Goal: Navigation & Orientation: Understand site structure

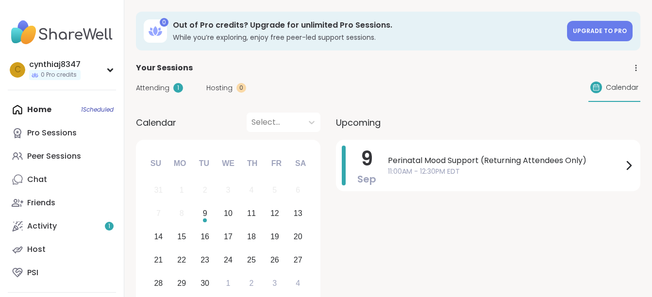
click at [270, 121] on div at bounding box center [274, 123] width 47 height 14
click at [296, 120] on div at bounding box center [274, 123] width 47 height 14
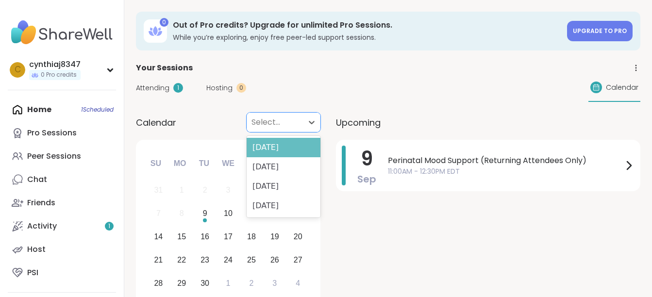
click at [294, 150] on div "[DATE]" at bounding box center [284, 147] width 74 height 19
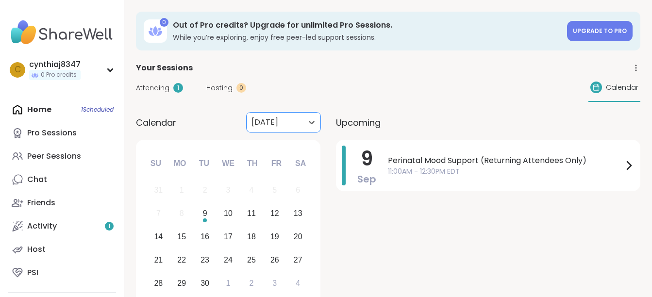
click at [298, 126] on div at bounding box center [274, 123] width 47 height 14
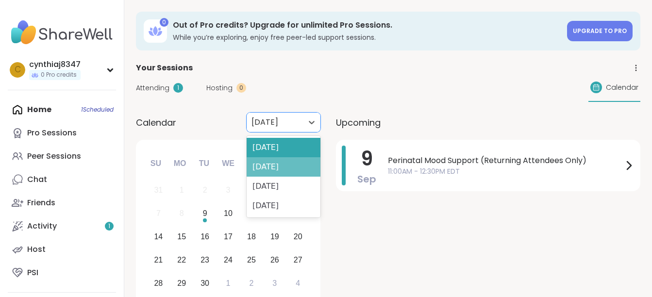
click at [287, 167] on div "[DATE]" at bounding box center [284, 166] width 74 height 19
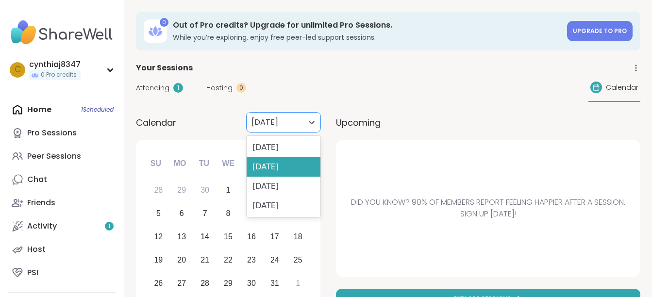
click at [286, 127] on div at bounding box center [274, 123] width 47 height 14
click at [284, 157] on div "[DATE]" at bounding box center [284, 166] width 74 height 19
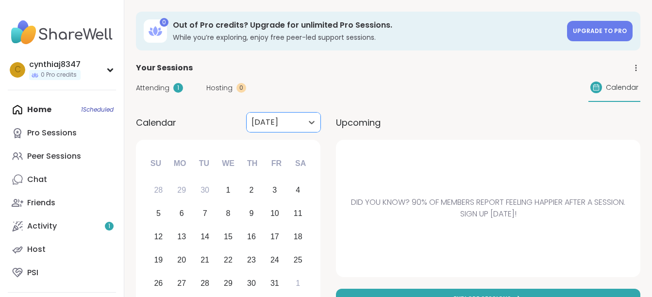
click at [290, 144] on div "[DATE] Su Mo Tu We Th Fr Sa 28 29 30 1 2 3 4 5 6 7 8 9 10 11 12 13 14 15 16 17 …" at bounding box center [228, 223] width 184 height 166
click at [294, 115] on div "[DATE]" at bounding box center [275, 122] width 56 height 19
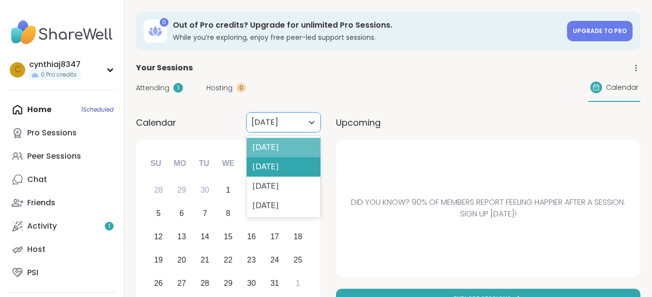
click at [289, 148] on div "[DATE]" at bounding box center [284, 147] width 74 height 19
